Goal: Information Seeking & Learning: Find specific fact

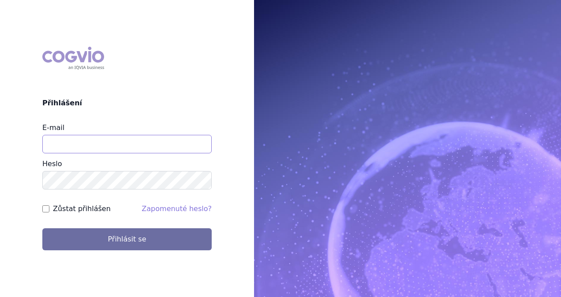
click at [114, 138] on input "E-mail" at bounding box center [126, 144] width 169 height 19
type input "michaela.x.tauchmanova@gsk.com"
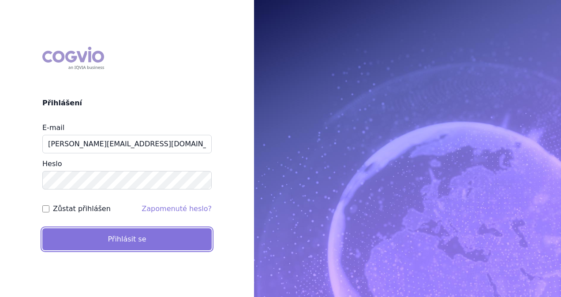
click at [129, 238] on button "Přihlásit se" at bounding box center [126, 239] width 169 height 22
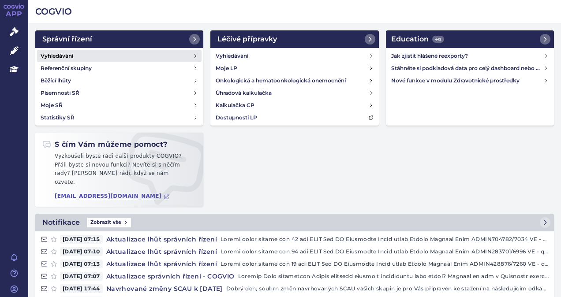
click at [72, 52] on h4 "Vyhledávání" at bounding box center [57, 56] width 33 height 9
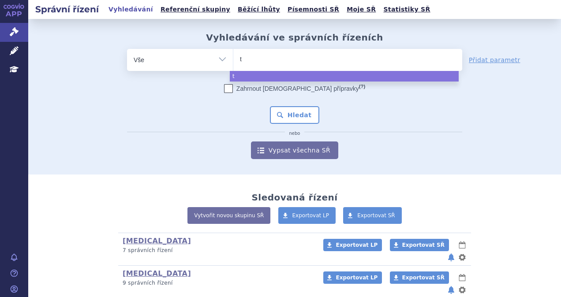
select select
type input "ta"
type input "talv"
type input "talve"
type input "talves"
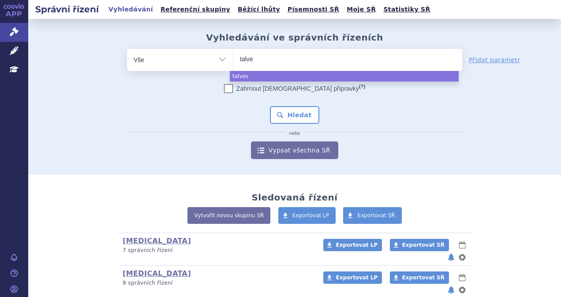
type input "talvey"
select select "talvey"
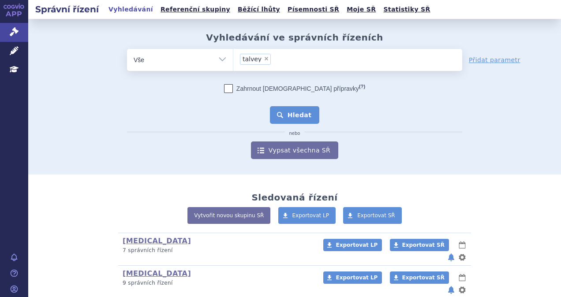
click at [288, 116] on button "Hledat" at bounding box center [295, 115] width 50 height 18
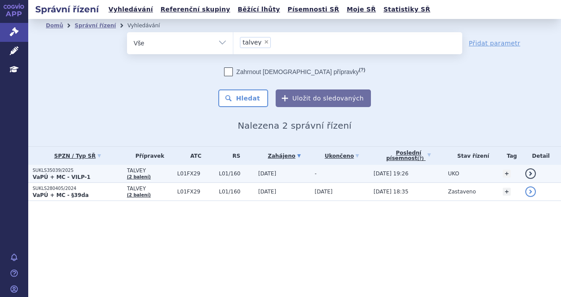
click at [74, 171] on p "SUKLS35039/2025" at bounding box center [78, 171] width 90 height 6
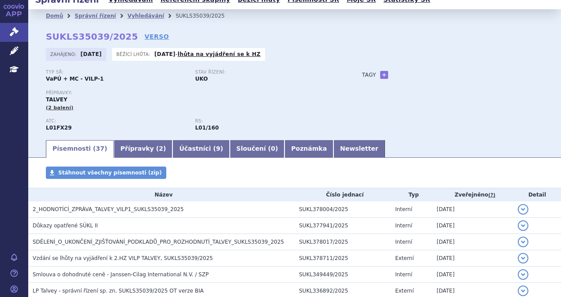
scroll to position [3, 0]
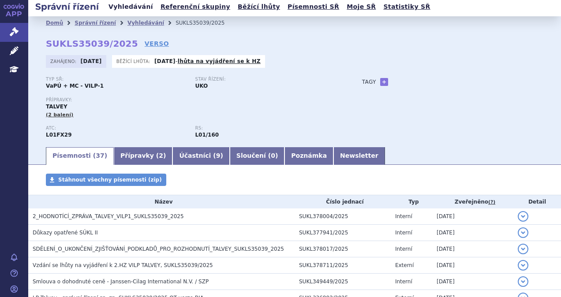
click at [130, 6] on link "Vyhledávání" at bounding box center [131, 7] width 50 height 12
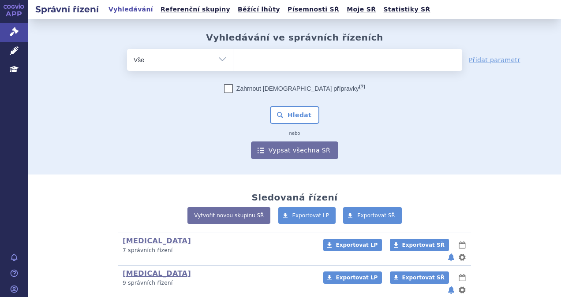
click at [247, 60] on ul at bounding box center [347, 58] width 229 height 19
click at [233, 60] on select at bounding box center [233, 60] width 0 height 22
type input "ta"
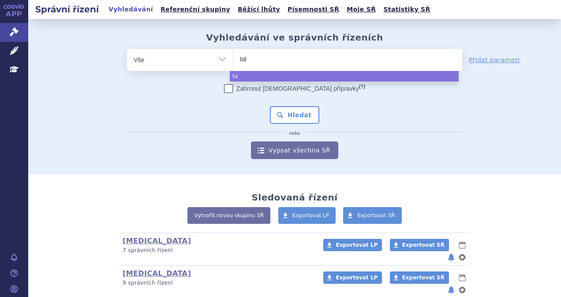
type input "talv"
type input "talvey"
select select "talvey"
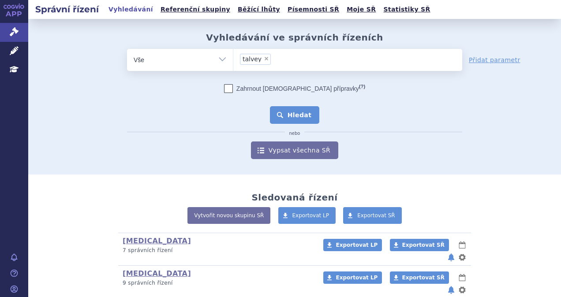
click at [291, 115] on button "Hledat" at bounding box center [295, 115] width 50 height 18
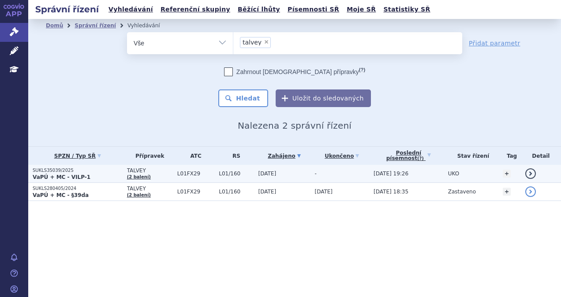
click at [96, 175] on p "VaPÚ + MC - VILP-1" at bounding box center [78, 177] width 90 height 7
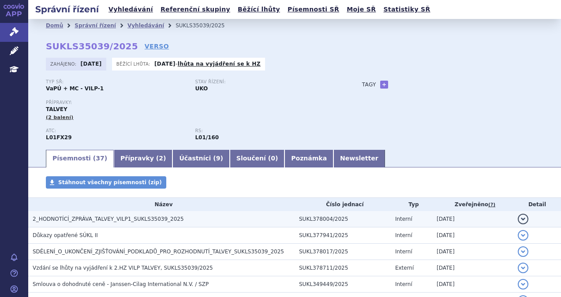
click at [116, 216] on span "2_HODNOTÍCÍ_ZPRÁVA_TALVEY_VILP1_SUKLS35039_2025" at bounding box center [108, 219] width 151 height 6
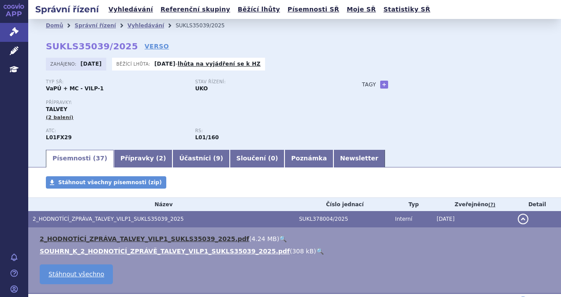
click at [149, 238] on link "2_HODNOTÍCÍ_ZPRÁVA_TALVEY_VILP1_SUKLS35039_2025.pdf" at bounding box center [144, 238] width 209 height 7
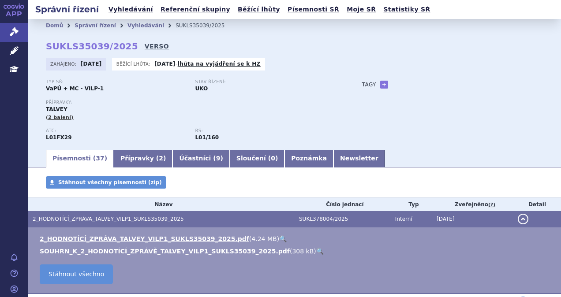
click at [145, 48] on link "VERSO" at bounding box center [157, 46] width 24 height 9
drag, startPoint x: 123, startPoint y: 46, endPoint x: 46, endPoint y: 46, distance: 76.7
click at [46, 46] on strong "SUKLS35039/2025" at bounding box center [92, 46] width 92 height 11
copy strong "SUKLS35039/2025"
click at [136, 9] on link "Vyhledávání" at bounding box center [131, 10] width 50 height 12
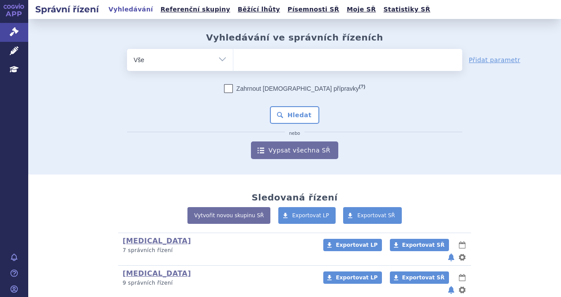
click at [280, 62] on ul at bounding box center [347, 58] width 229 height 19
click at [233, 62] on select at bounding box center [233, 60] width 0 height 22
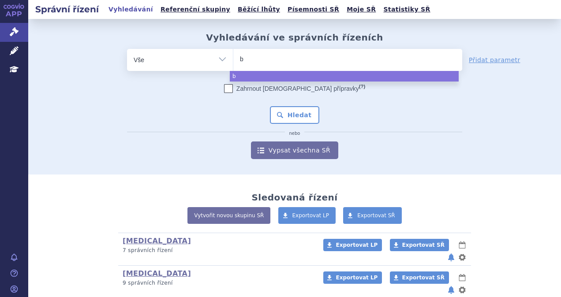
type input "be"
type input "bey"
type input "beyfo"
type input "beyfor"
type input "beyfortu"
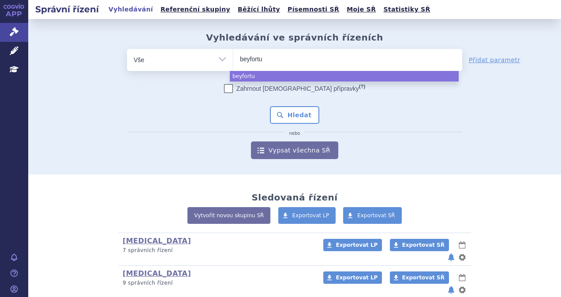
type input "beyfortus"
select select "beyfortus"
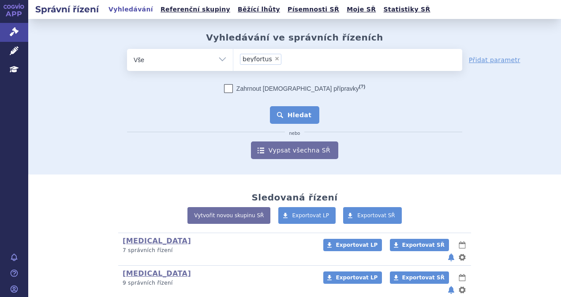
click at [293, 118] on button "Hledat" at bounding box center [295, 115] width 50 height 18
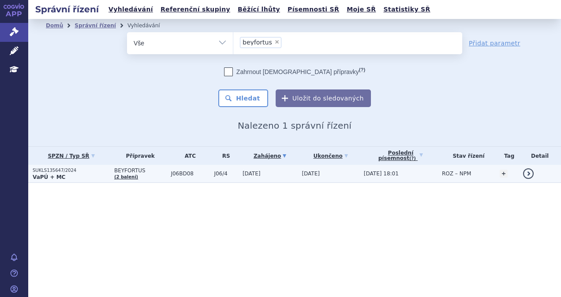
click at [92, 175] on p "VaPÚ + MC" at bounding box center [71, 177] width 77 height 7
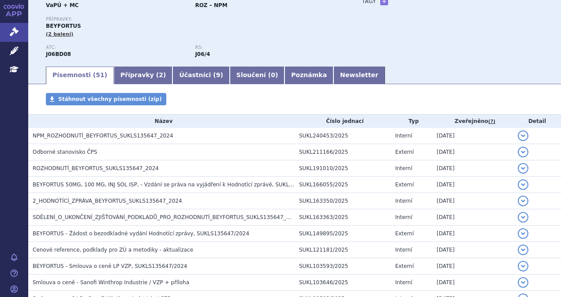
scroll to position [93, 0]
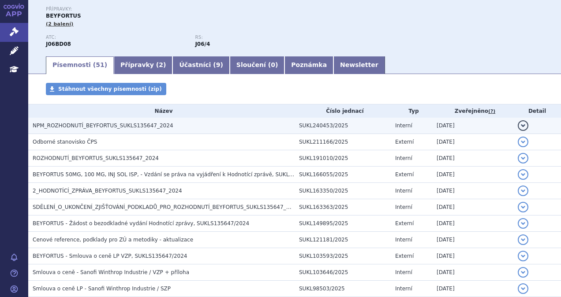
click at [146, 125] on span "NPM_ROZHODNUTÍ_BEYFORTUS_SUKLS135647_2024" at bounding box center [103, 126] width 141 height 6
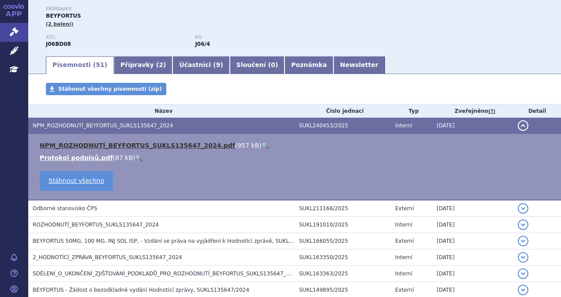
click at [153, 145] on link "NPM_ROZHODNUTÍ_BEYFORTUS_SUKLS135647_2024.pdf" at bounding box center [137, 145] width 195 height 7
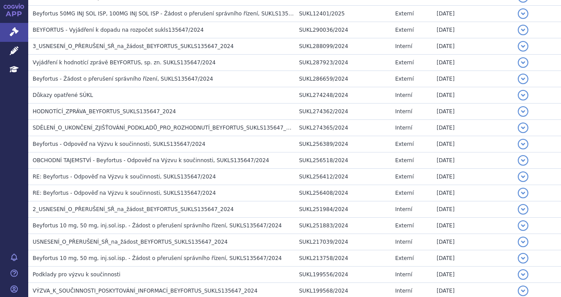
scroll to position [581, 0]
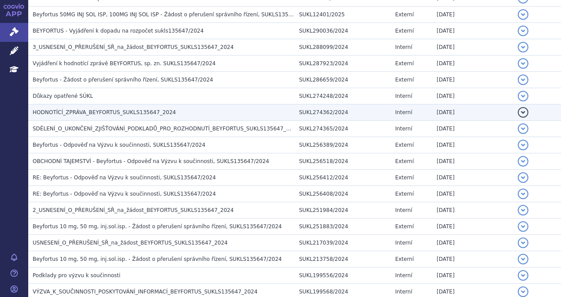
click at [109, 109] on span "HODNOTÍCÍ_ZPRÁVA_BEYFORTUS_SUKLS135647_2024" at bounding box center [104, 112] width 143 height 6
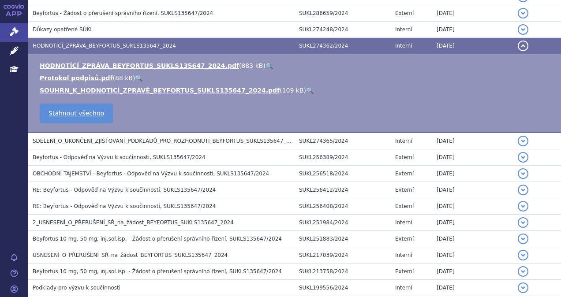
scroll to position [515, 0]
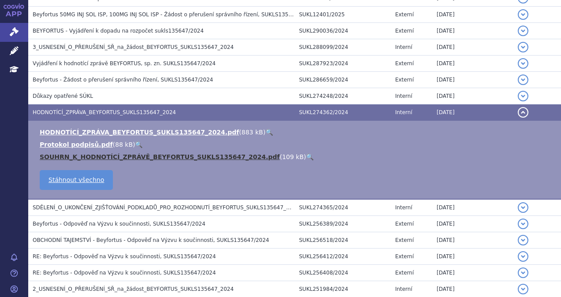
click at [115, 153] on link "SOUHRN_K_HODNOTÍCÍ_ZPRÁVĚ_BEYFORTUS_SUKLS135647_2024.pdf" at bounding box center [160, 156] width 240 height 7
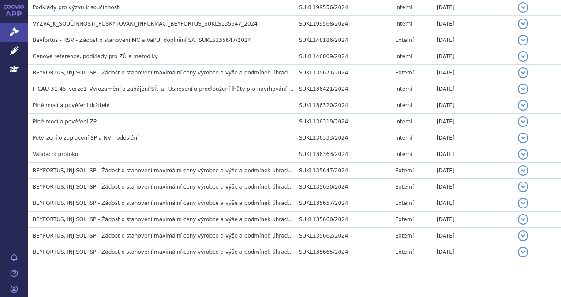
scroll to position [871, 0]
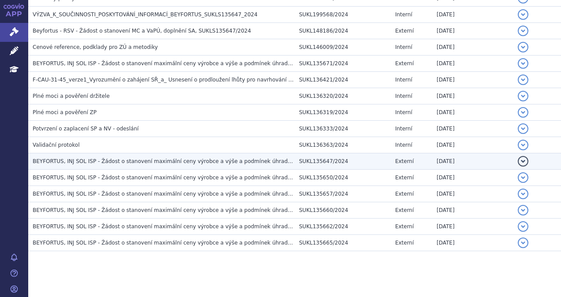
click at [100, 160] on h3 "BEYFORTUS, INJ SOL ISP - Žádost o stanovení maximální ceny výrobce a výše a pod…" at bounding box center [164, 161] width 262 height 9
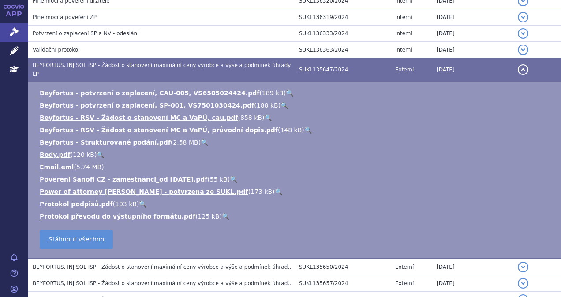
scroll to position [901, 0]
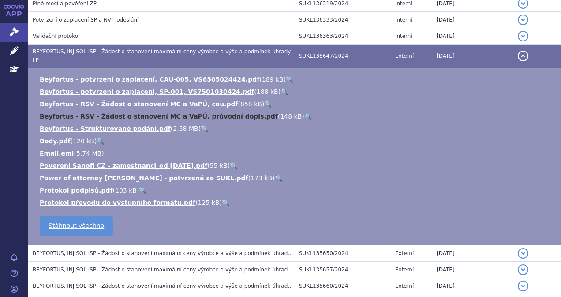
click at [192, 113] on link "Beyfortus - RSV - Žádost o stanovení MC a VaPÚ, průvodní dopis.pdf" at bounding box center [159, 116] width 238 height 7
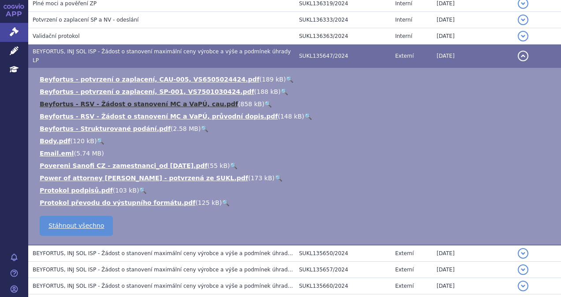
click at [185, 101] on link "Beyfortus - RSV - Žádost o stanovení MC a VaPÚ, cau.pdf" at bounding box center [139, 104] width 198 height 7
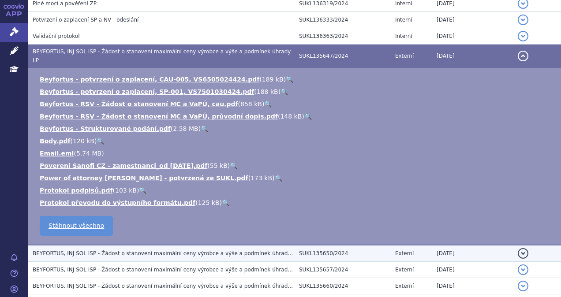
click at [232, 249] on h3 "BEYFORTUS, INJ SOL ISP - Žádost o stanovení maximální ceny výrobce a výše a pod…" at bounding box center [164, 253] width 262 height 9
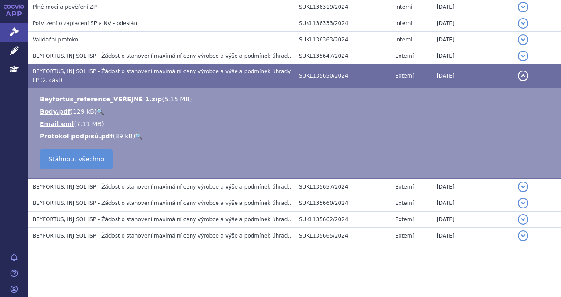
scroll to position [883, 0]
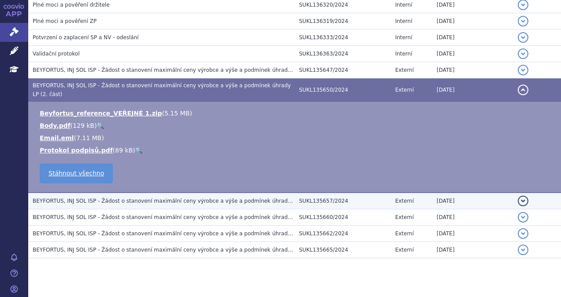
click at [208, 198] on span "BEYFORTUS, INJ SOL ISP - Žádost o stanovení maximální ceny výrobce a výše a pod…" at bounding box center [177, 201] width 289 height 6
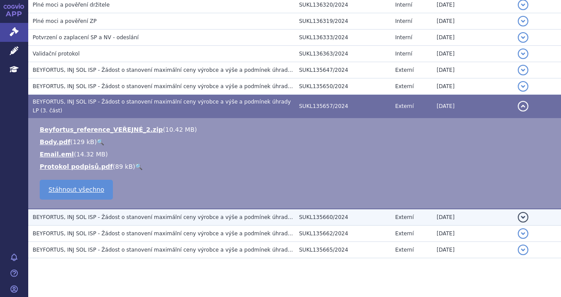
click at [194, 214] on span "BEYFORTUS, INJ SOL ISP - Žádost o stanovení maximální ceny výrobce a výše a pod…" at bounding box center [177, 217] width 289 height 6
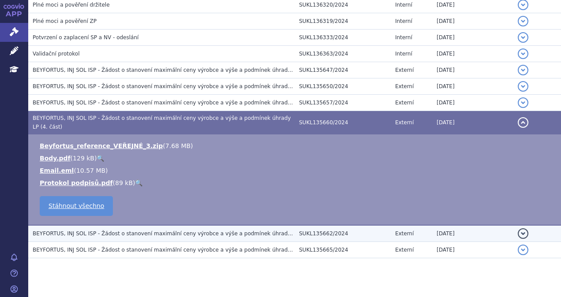
click at [199, 231] on span "BEYFORTUS, INJ SOL ISP - Žádost o stanovení maximální ceny výrobce a výše a pod…" at bounding box center [177, 234] width 289 height 6
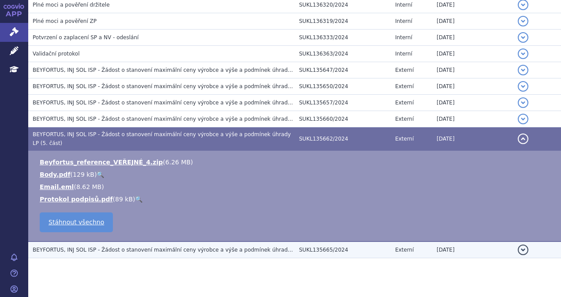
click at [204, 247] on span "BEYFORTUS, INJ SOL ISP - Žádost o stanovení maximální ceny výrobce a výše a pod…" at bounding box center [177, 250] width 289 height 6
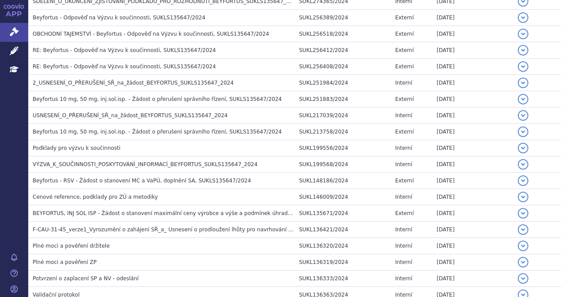
scroll to position [624, 0]
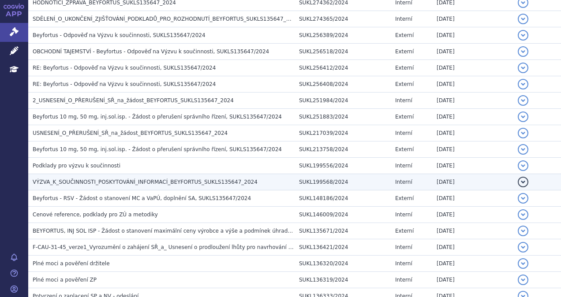
click at [150, 179] on span "VÝZVA_K_SOUČINNOSTI_POSKYTOVÁNÍ_INFORMACÍ_BEYFORTUS_SUKLS135647_2024" at bounding box center [145, 182] width 225 height 6
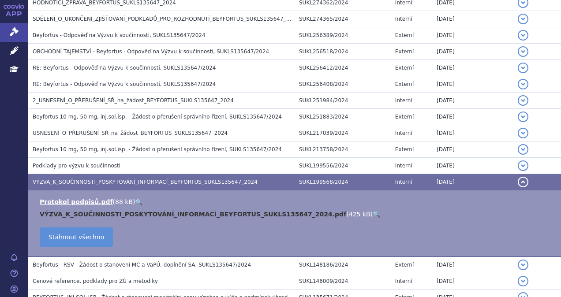
click at [162, 211] on link "VÝZVA_K_SOUČINNOSTI_POSKYTOVÁNÍ_INFORMACÍ_BEYFORTUS_SUKLS135647_2024.pdf" at bounding box center [193, 214] width 307 height 7
